Goal: Information Seeking & Learning: Learn about a topic

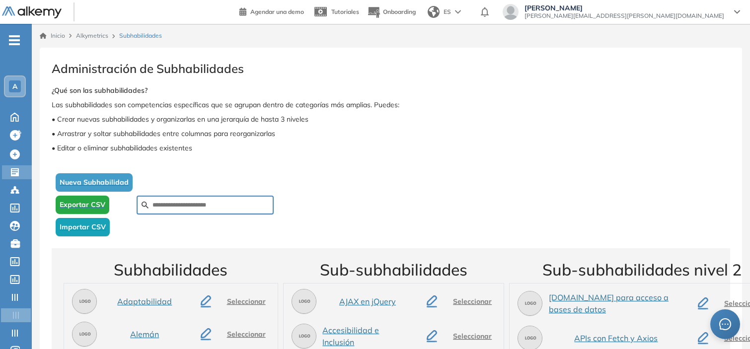
click at [11, 168] on icon at bounding box center [15, 172] width 8 height 8
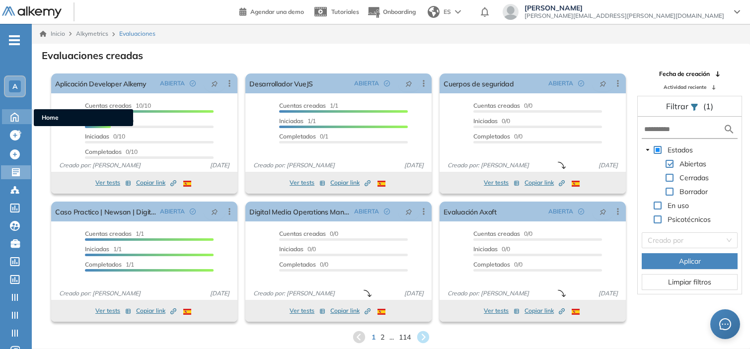
click at [13, 120] on icon at bounding box center [14, 116] width 17 height 12
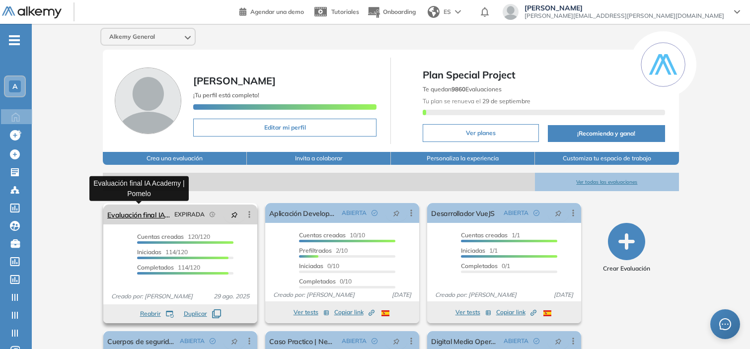
click at [140, 217] on link "Evaluación final IA Academy | Pomelo" at bounding box center [138, 215] width 63 height 20
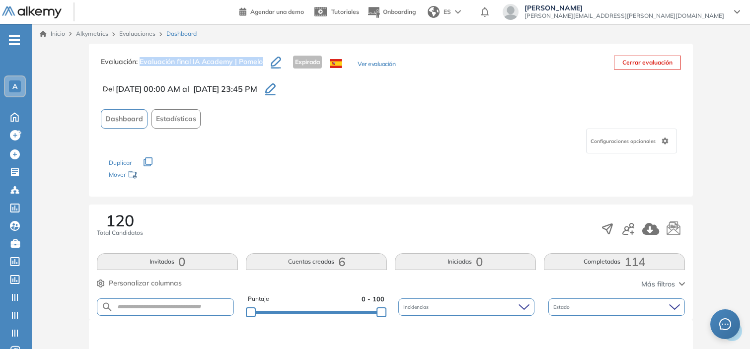
drag, startPoint x: 141, startPoint y: 64, endPoint x: 264, endPoint y: 59, distance: 123.8
click at [264, 59] on h3 "Evaluación : Evaluación final IA Academy | Pomelo" at bounding box center [186, 66] width 170 height 21
copy span "Evaluación final IA Academy | Pomelo"
click at [181, 300] on form at bounding box center [165, 307] width 137 height 17
click at [186, 306] on input "text" at bounding box center [173, 307] width 120 height 7
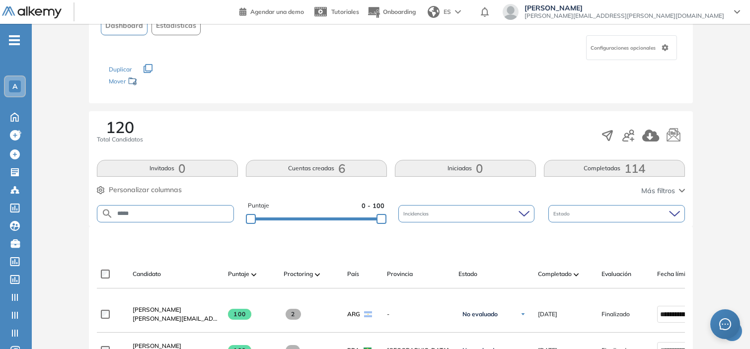
type input "*****"
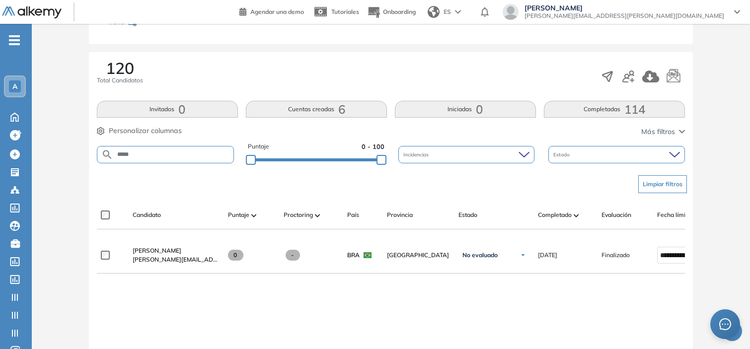
scroll to position [155, 0]
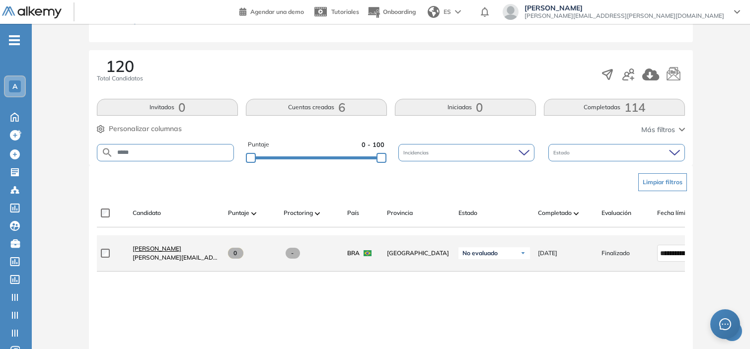
click at [177, 251] on span "[PERSON_NAME]" at bounding box center [157, 248] width 49 height 7
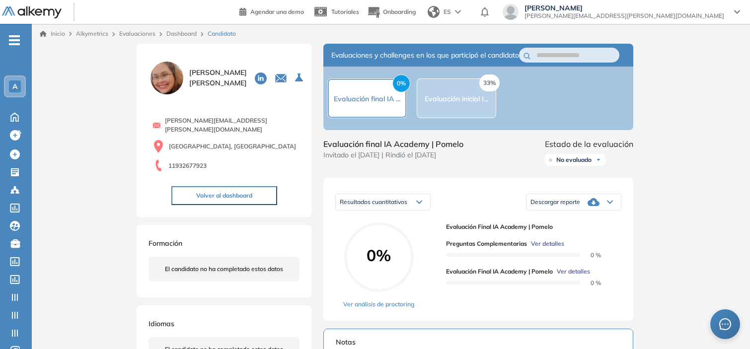
click at [7, 85] on div "A" at bounding box center [15, 87] width 20 height 20
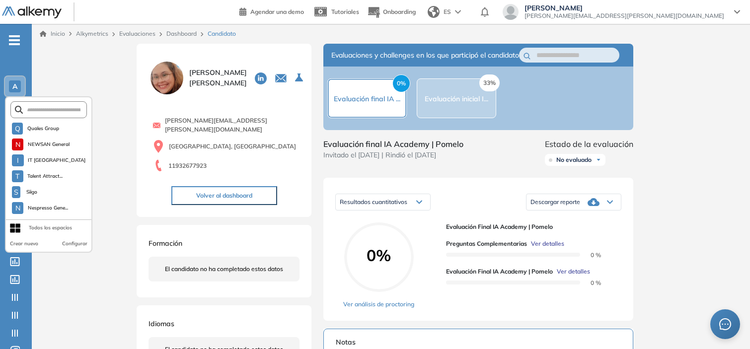
scroll to position [931, 0]
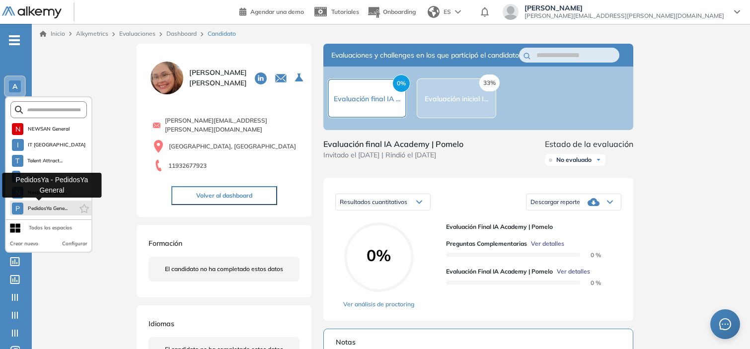
click at [43, 209] on span "PedidosYa Gene..." at bounding box center [47, 209] width 40 height 8
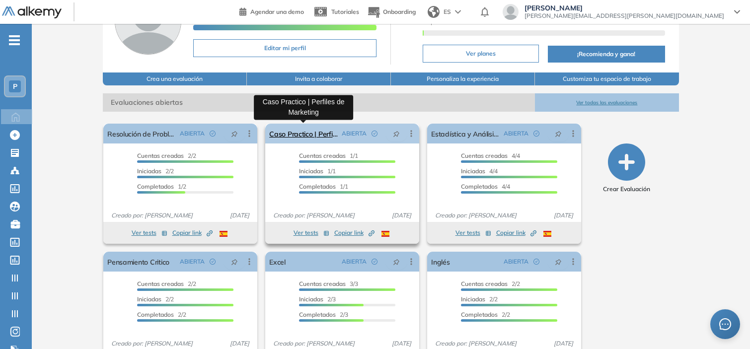
scroll to position [86, 0]
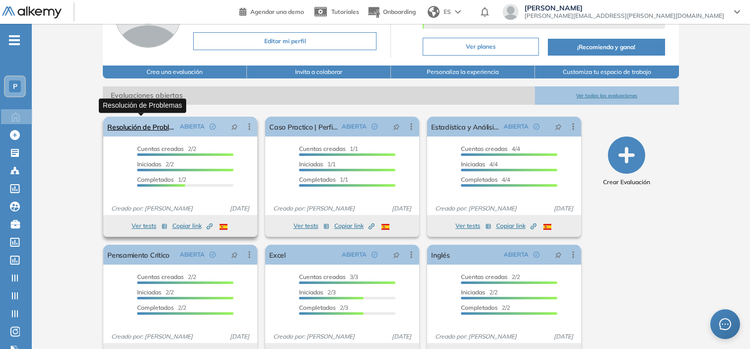
click at [141, 128] on link "Resolución de Problemas" at bounding box center [141, 127] width 69 height 20
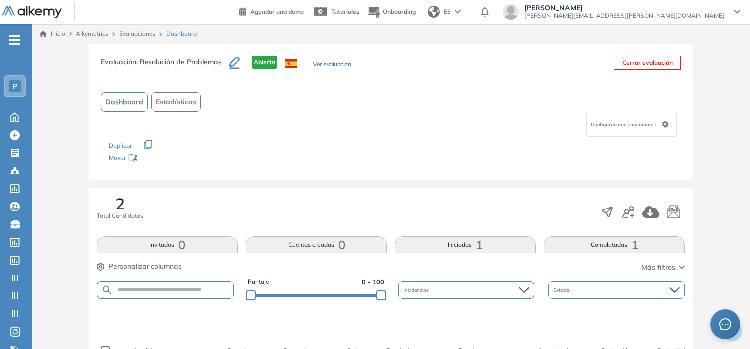
click at [328, 63] on button "Ver evaluación" at bounding box center [332, 65] width 38 height 10
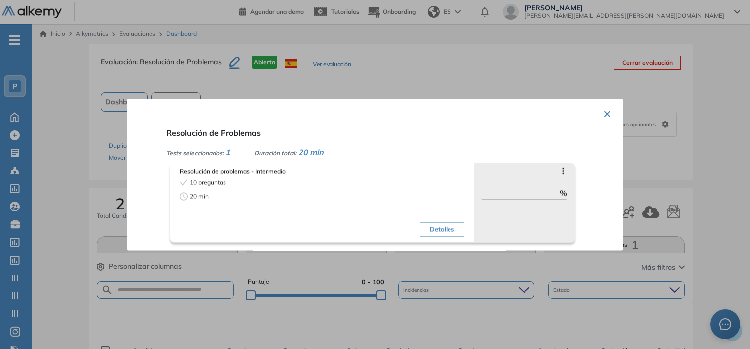
click at [28, 170] on div at bounding box center [375, 174] width 750 height 349
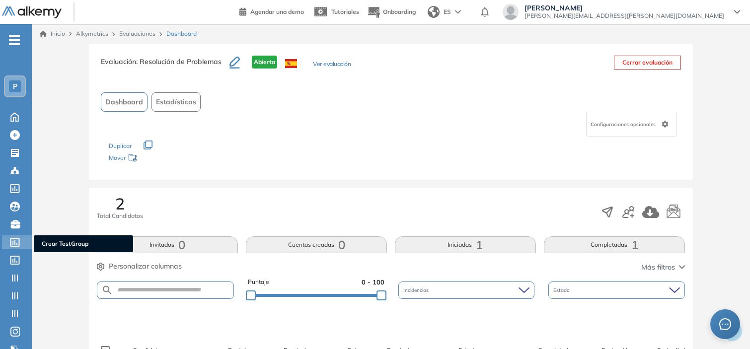
click at [12, 238] on icon at bounding box center [15, 242] width 10 height 9
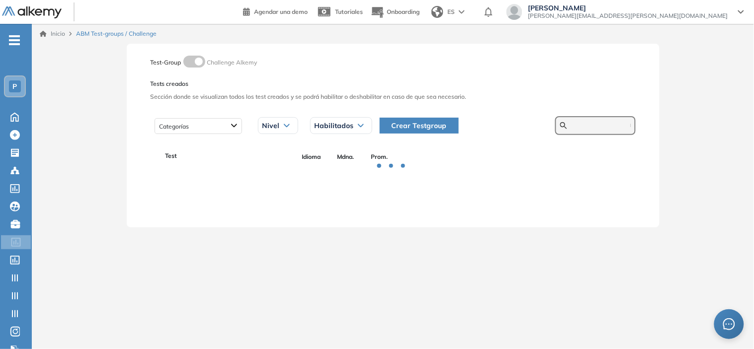
click at [576, 126] on input "text" at bounding box center [601, 125] width 60 height 9
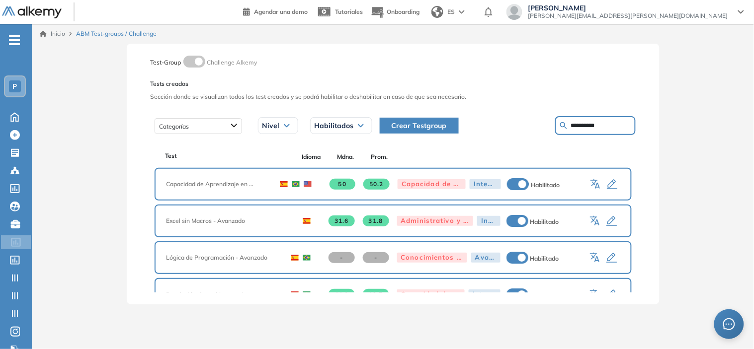
type input "**********"
click at [606, 186] on icon "button" at bounding box center [611, 185] width 10 height 10
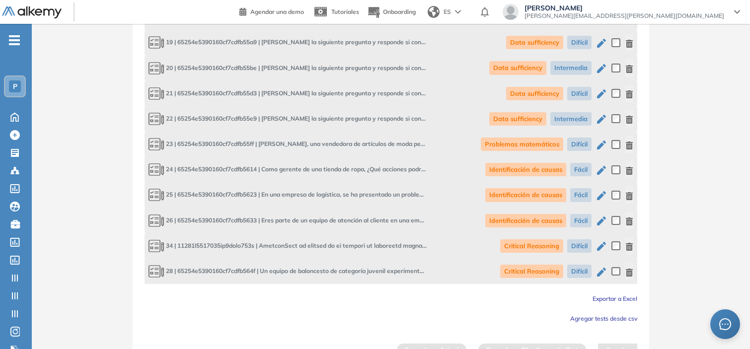
scroll to position [982, 0]
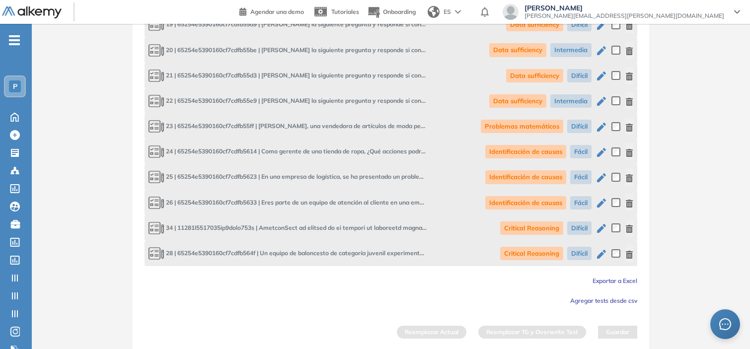
click at [625, 280] on span "Exportar a Excel" at bounding box center [615, 280] width 45 height 7
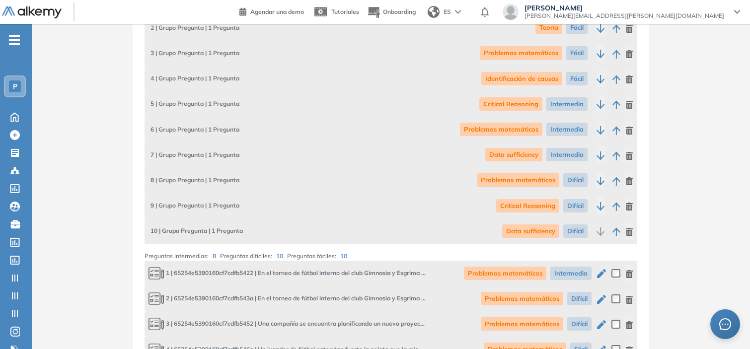
scroll to position [0, 0]
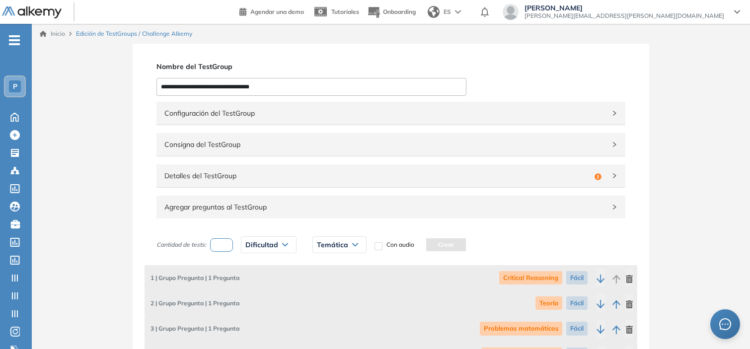
click at [175, 177] on span "Detalles del TestGroup" at bounding box center [377, 175] width 426 height 11
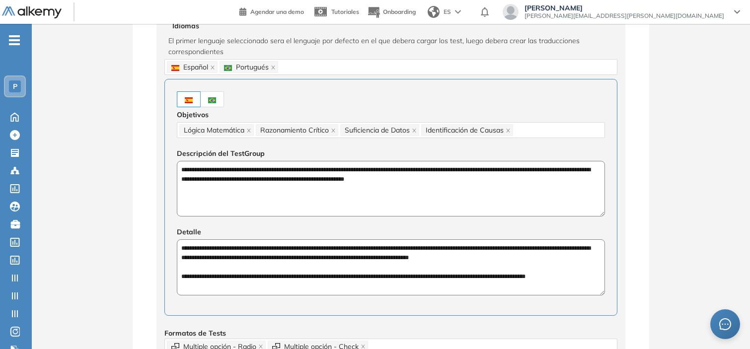
scroll to position [176, 0]
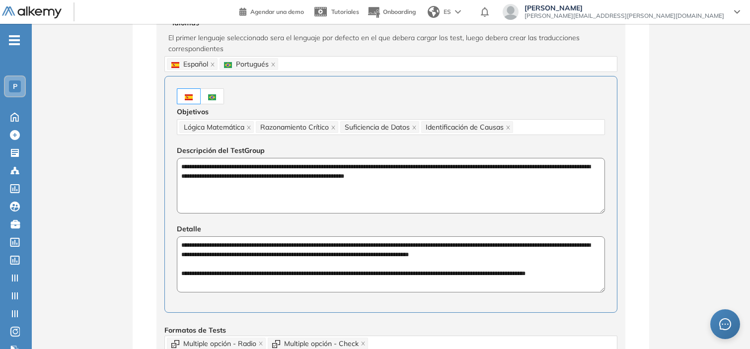
click at [201, 174] on textarea "**********" at bounding box center [391, 186] width 428 height 56
drag, startPoint x: 181, startPoint y: 245, endPoint x: 599, endPoint y: 287, distance: 419.4
click at [599, 287] on textarea "**********" at bounding box center [391, 265] width 428 height 56
